Goal: Complete application form

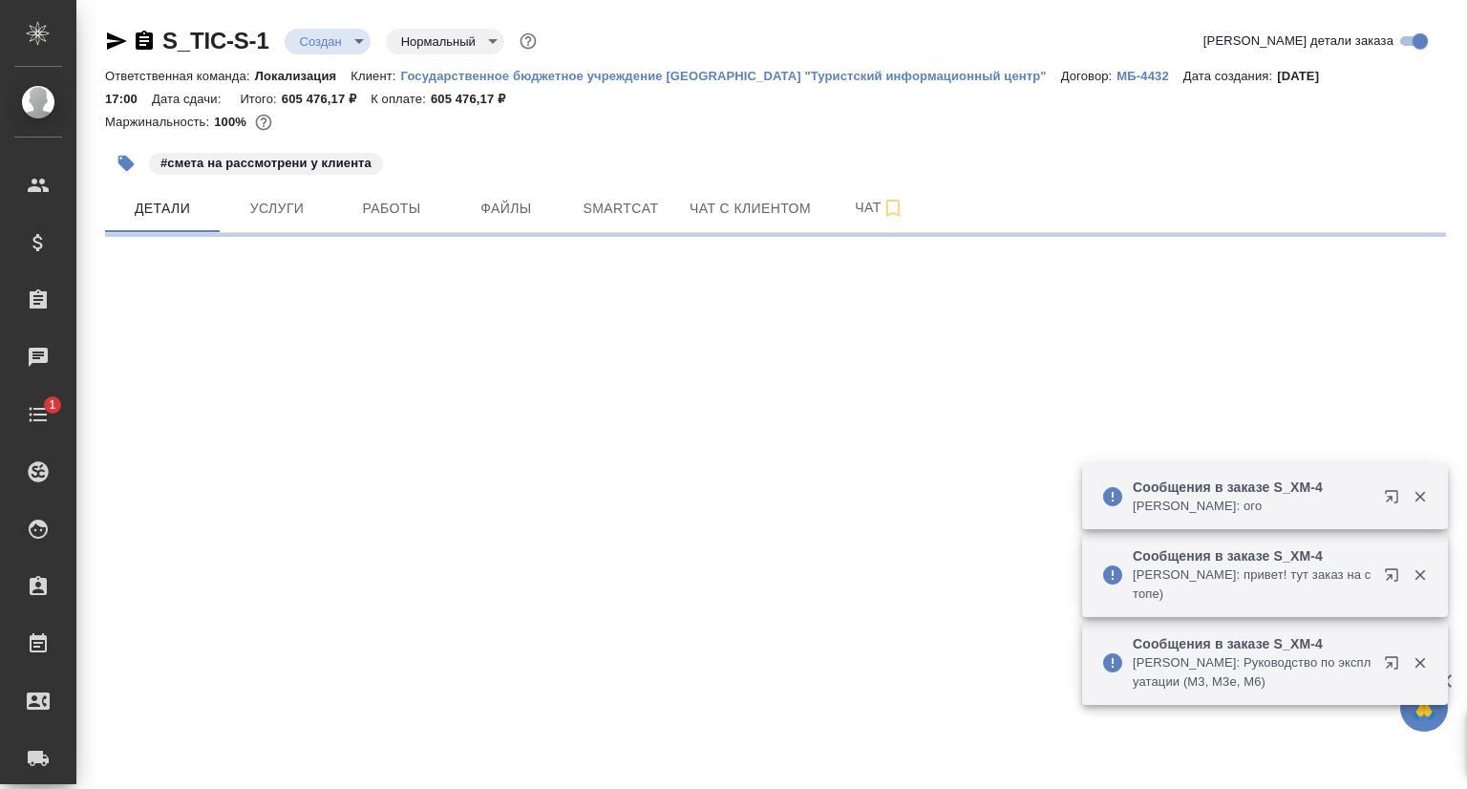
select select "RU"
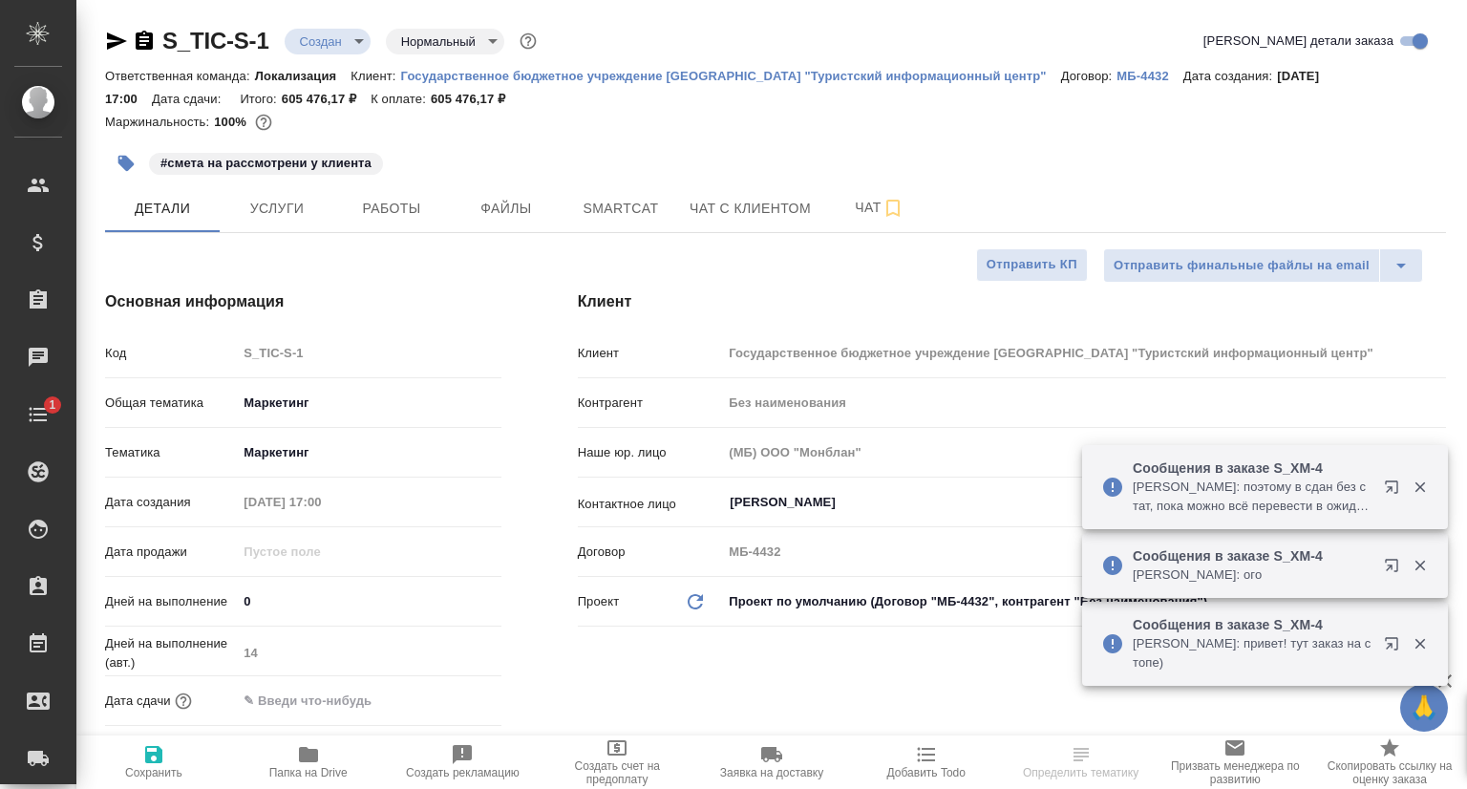
type textarea "x"
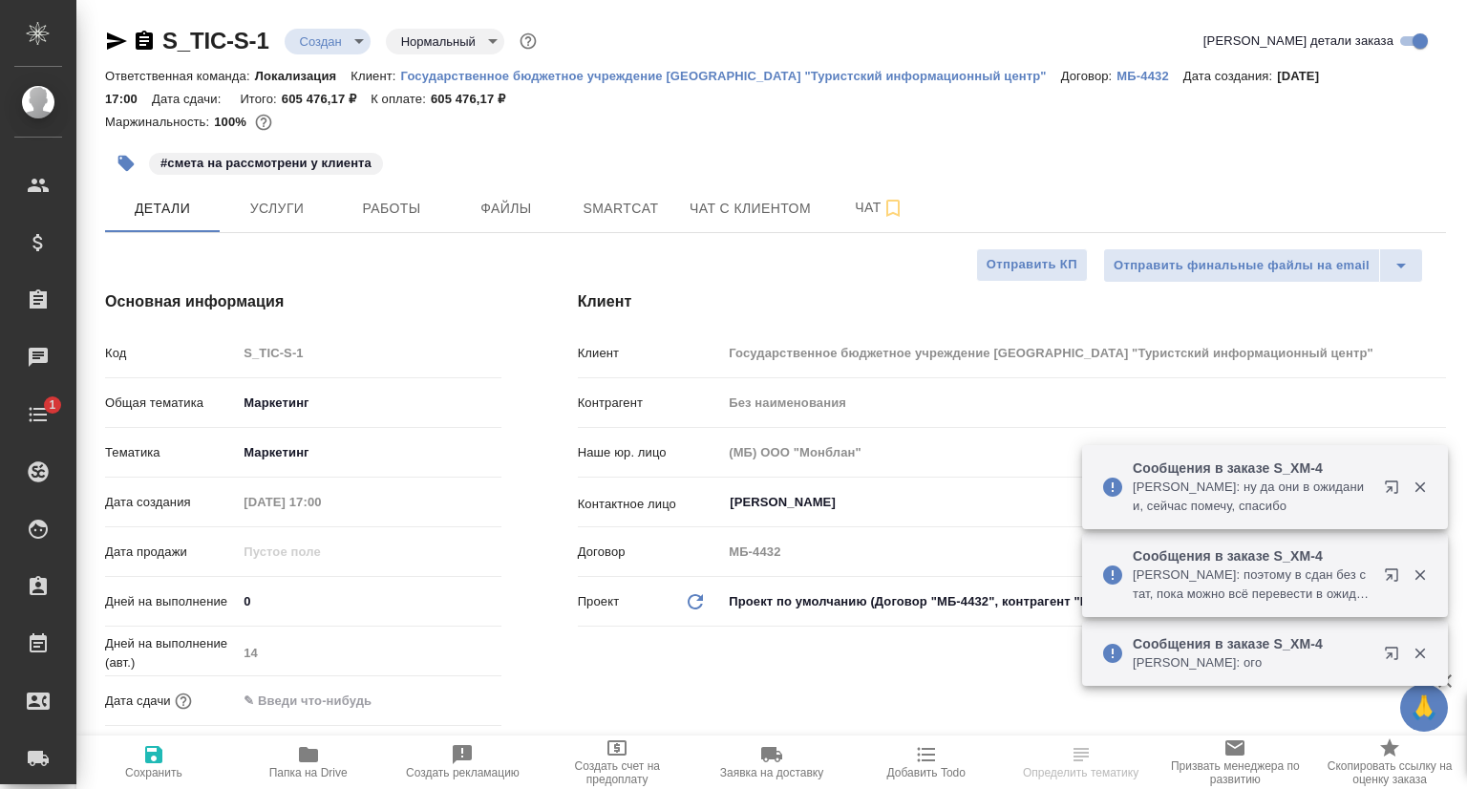
type input "Касаткина Александра"
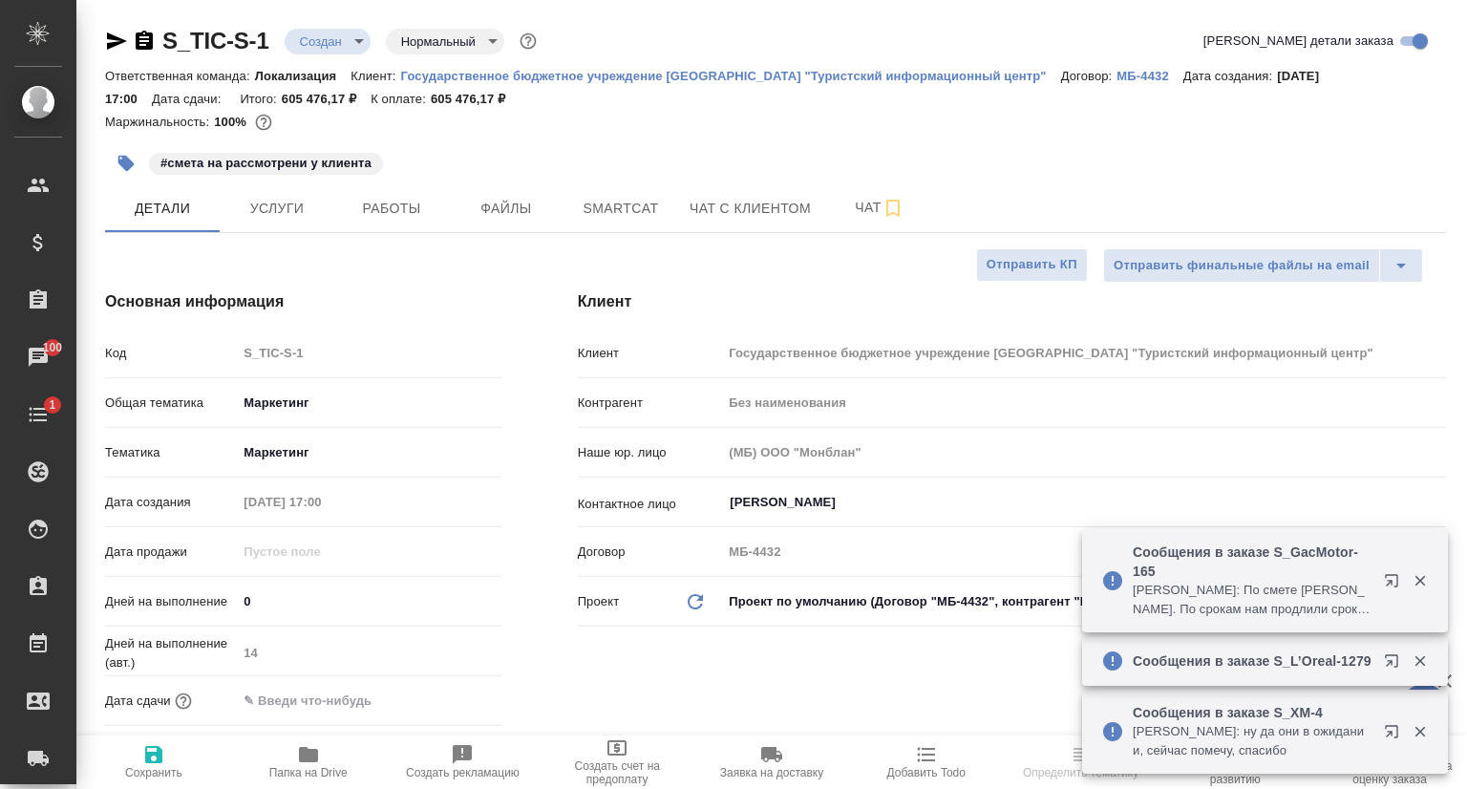
click at [229, 349] on div "Код S_TIC-S-1" at bounding box center [303, 352] width 396 height 33
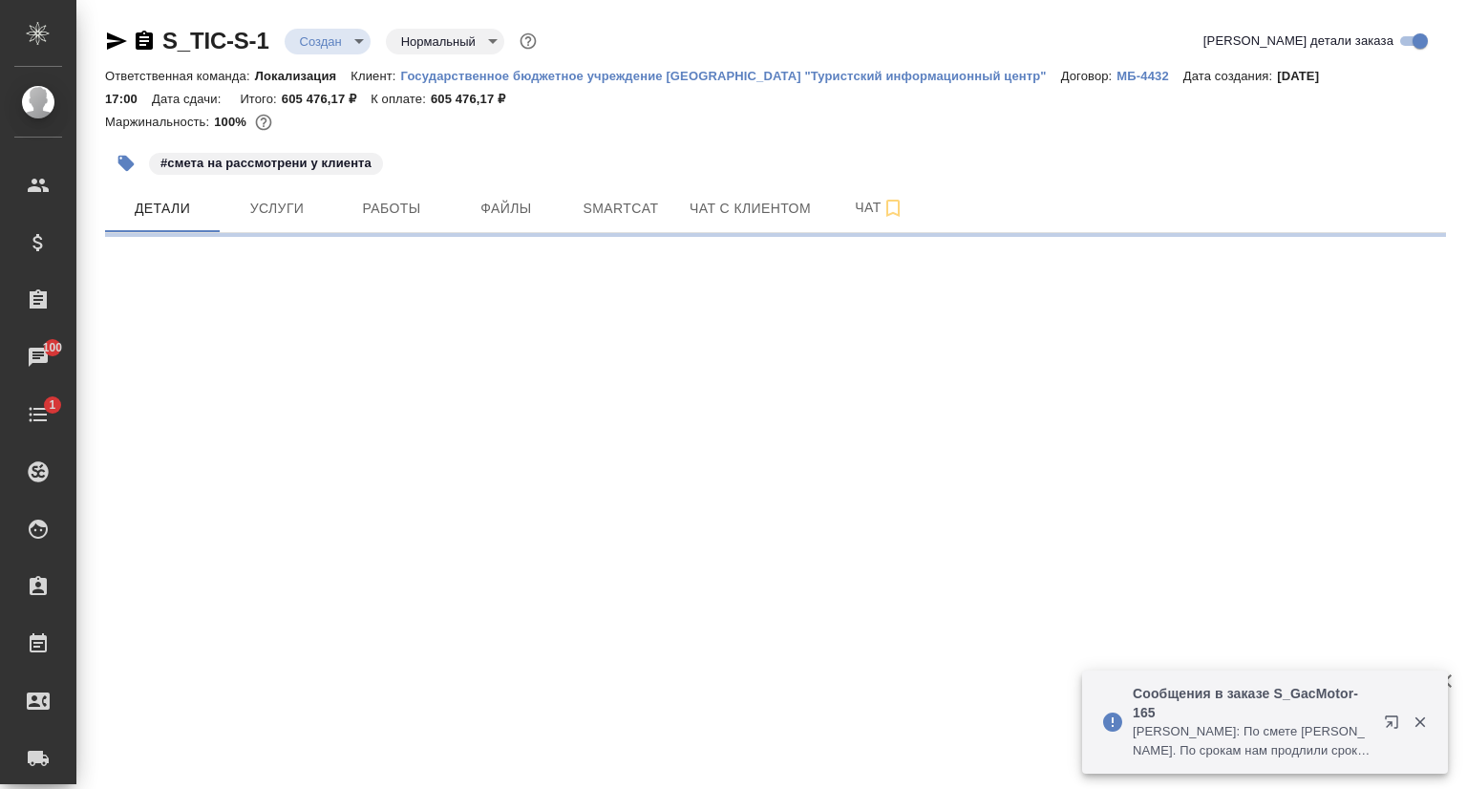
select select "RU"
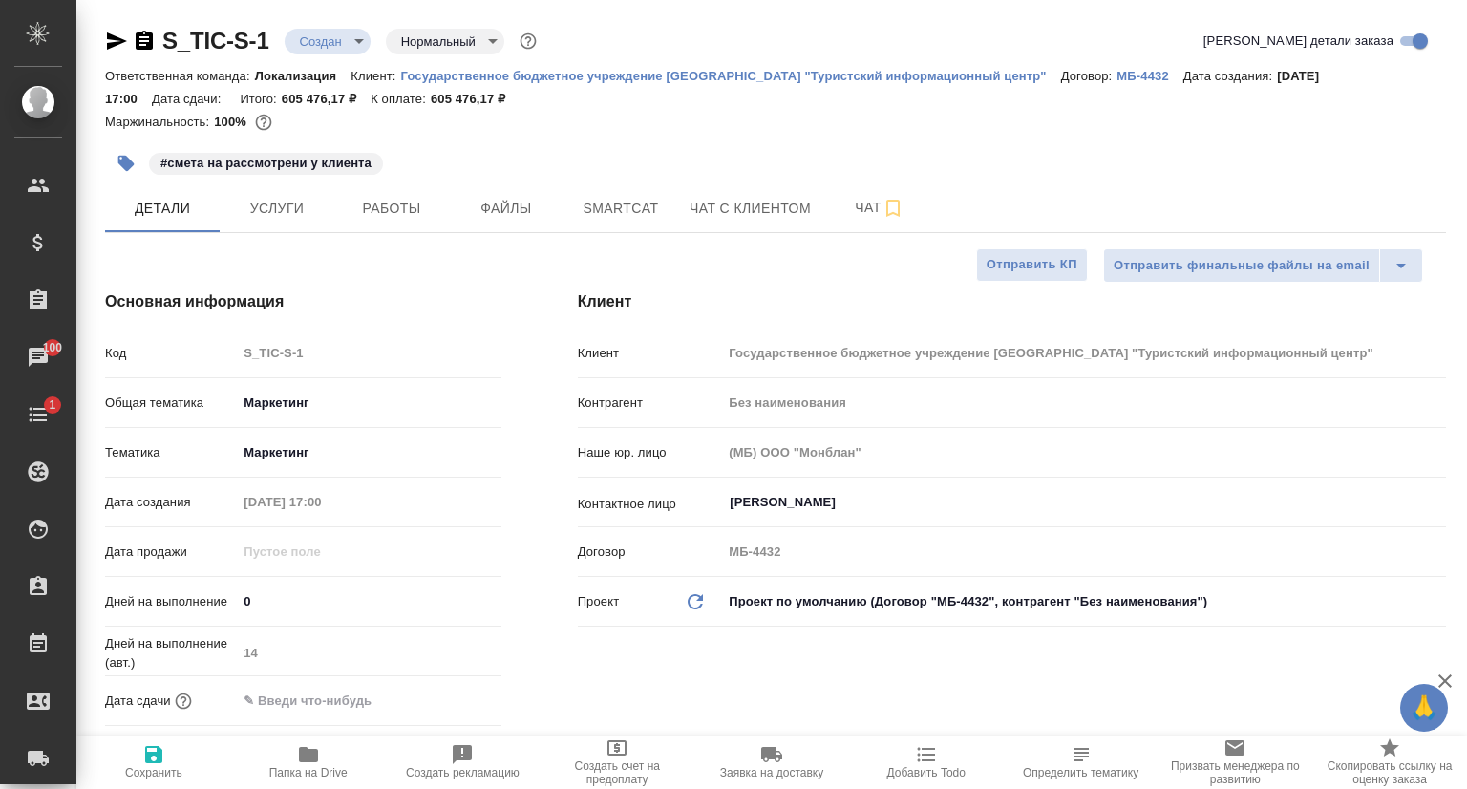
type textarea "x"
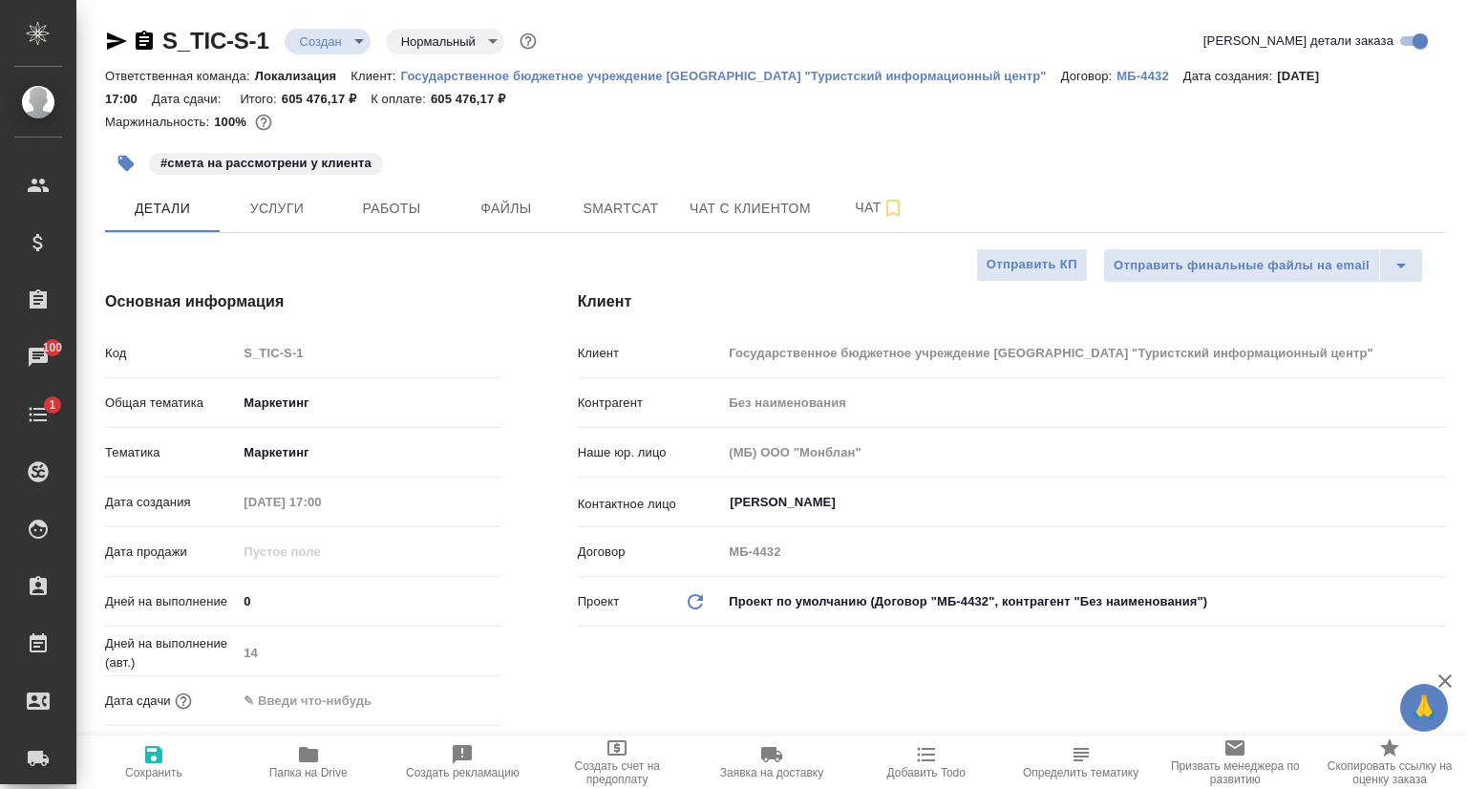
type textarea "x"
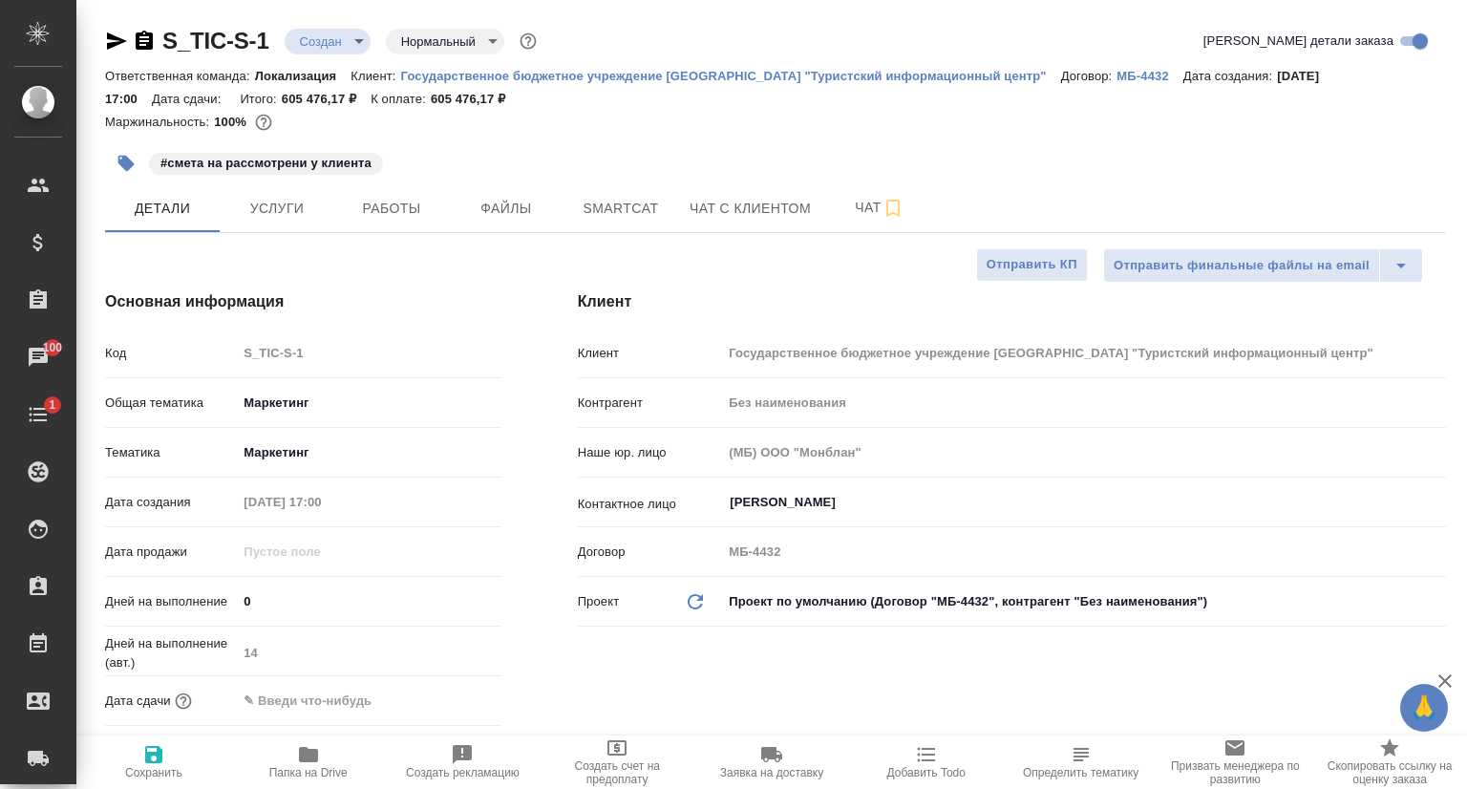
type textarea "x"
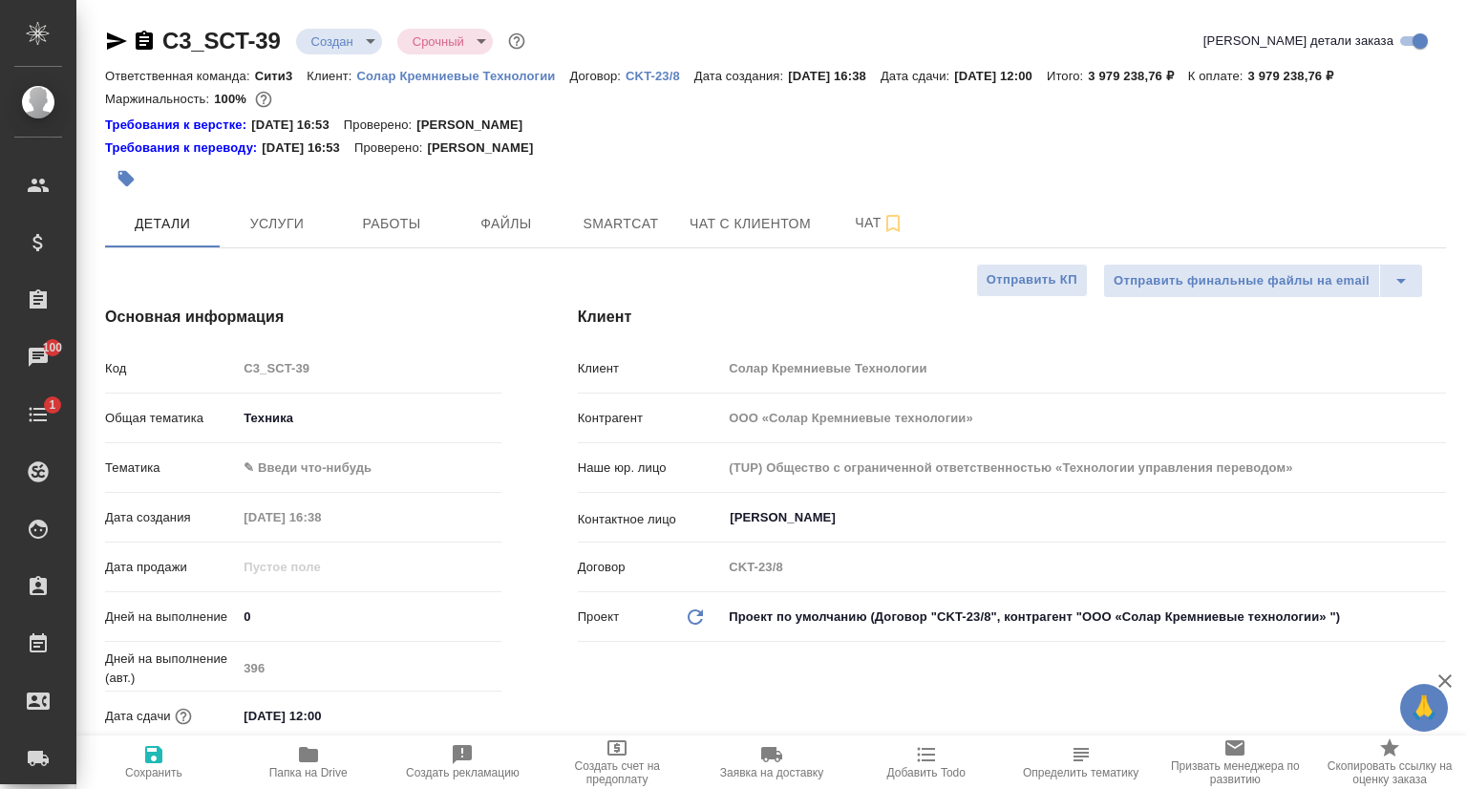
select select "RU"
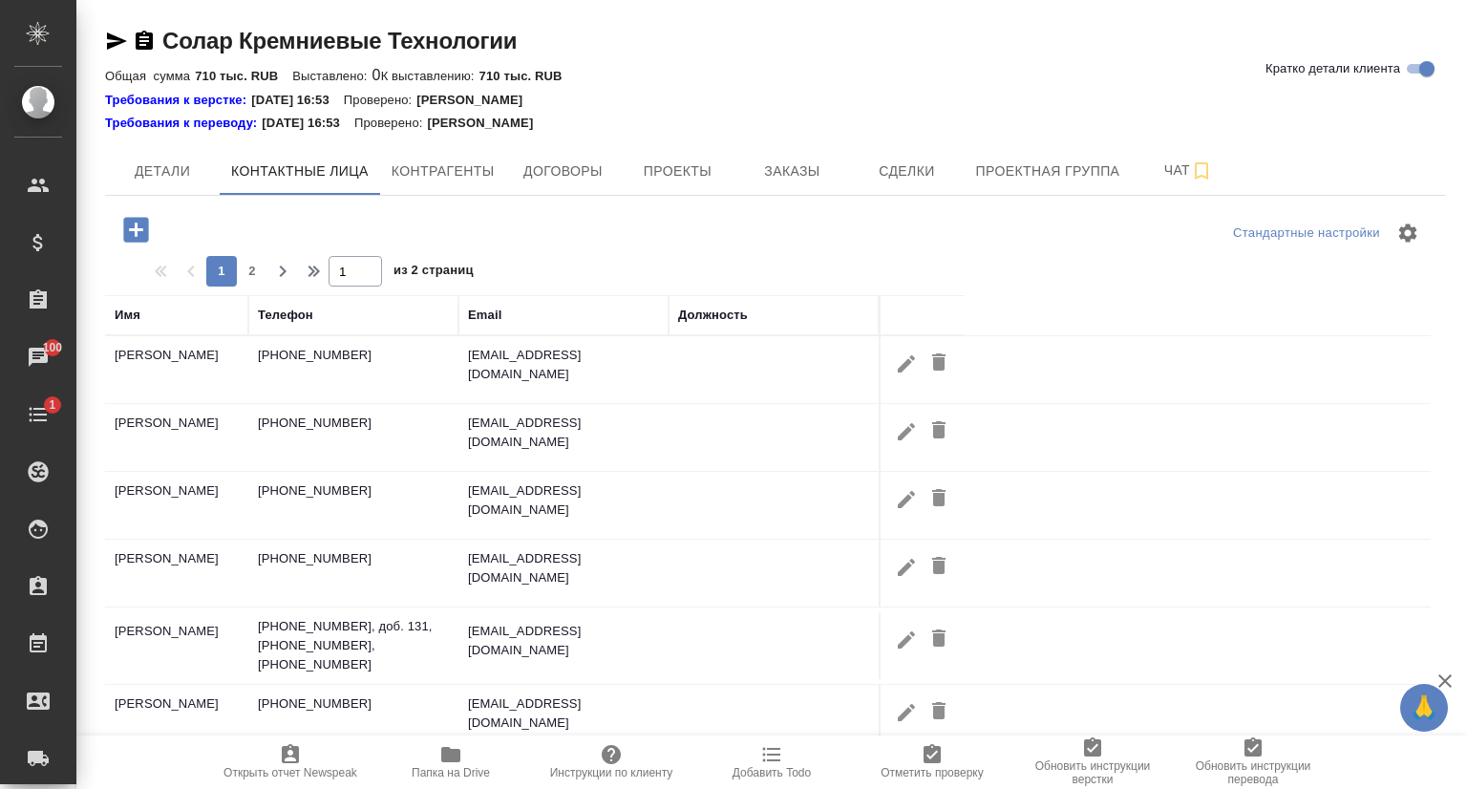
select select "RU"
